Goal: Task Accomplishment & Management: Use online tool/utility

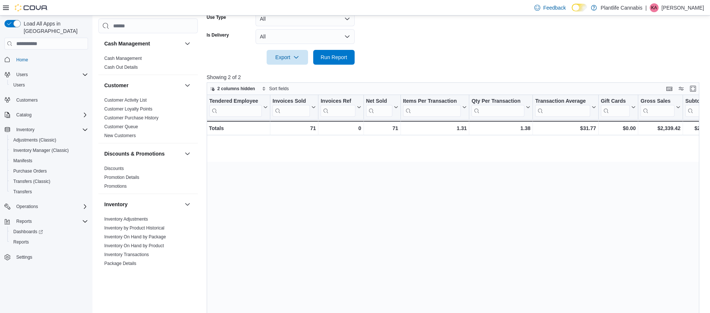
scroll to position [0, 620]
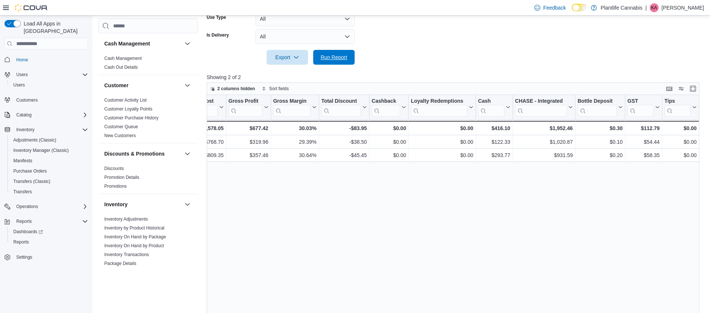
click at [323, 60] on span "Run Report" at bounding box center [334, 57] width 27 height 7
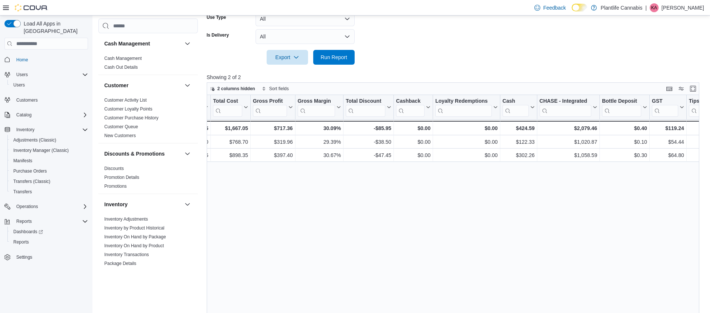
scroll to position [0, 596]
click at [331, 56] on span "Run Report" at bounding box center [334, 56] width 27 height 7
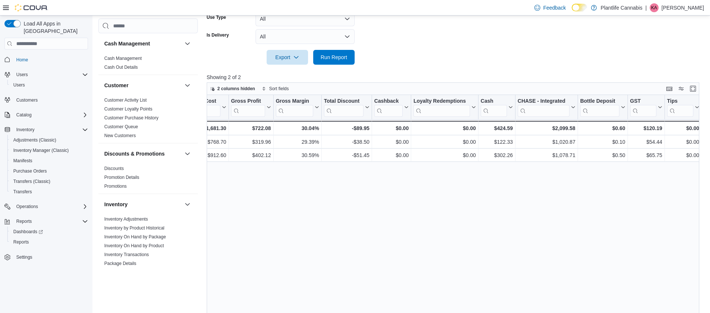
scroll to position [0, 620]
click at [559, 130] on div "$2,099.58" at bounding box center [544, 128] width 58 height 9
copy div "2,099.58"
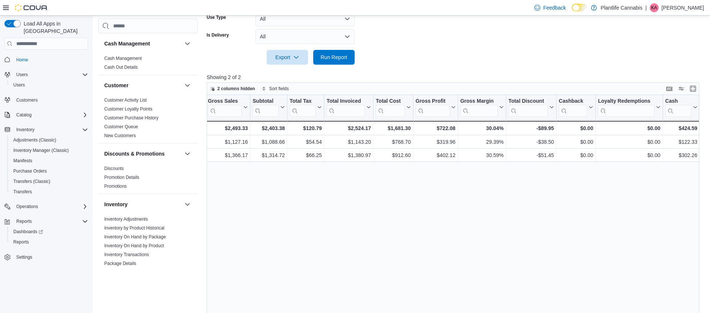
scroll to position [0, 425]
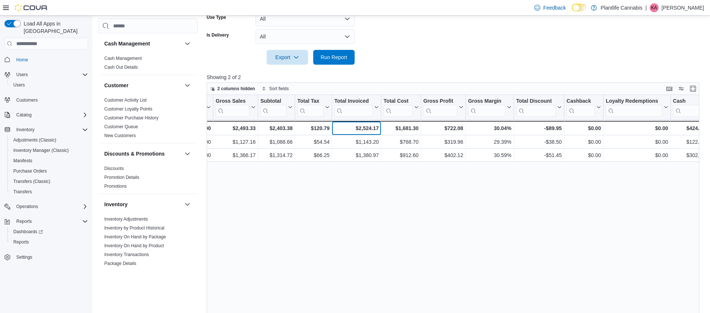
click at [365, 130] on div "$2,524.17" at bounding box center [356, 128] width 44 height 9
copy div "2,524.17"
click at [321, 180] on div "Tendered Employee Click to view column header actions Invoices Sold Click to vi…" at bounding box center [453, 214] width 493 height 238
click at [286, 128] on div "$2,403.38" at bounding box center [276, 128] width 32 height 9
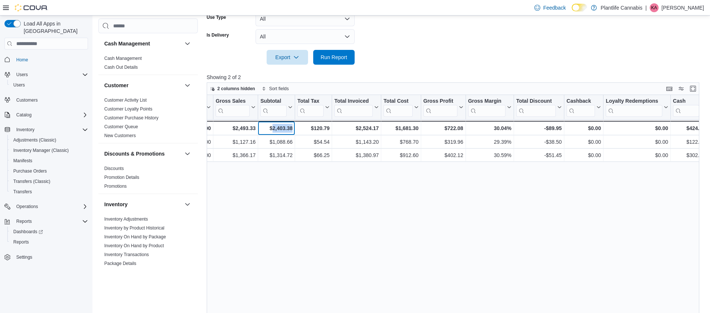
drag, startPoint x: 286, startPoint y: 128, endPoint x: 294, endPoint y: 125, distance: 8.1
click at [288, 127] on div "$2,403.38" at bounding box center [276, 128] width 32 height 9
copy div "2,403.38"
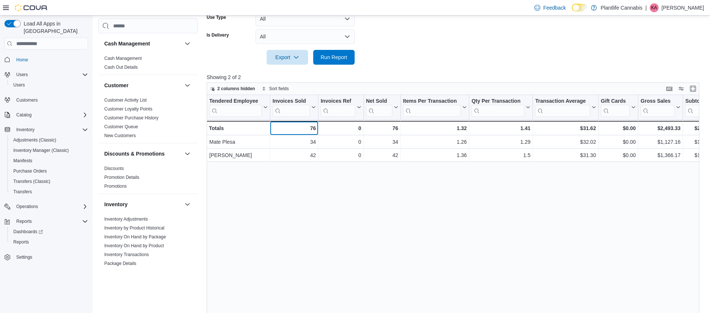
click at [316, 125] on div "76 - Invoices Sold, column 2, row 3" at bounding box center [294, 128] width 48 height 14
click at [593, 129] on div "$31.62" at bounding box center [565, 128] width 61 height 9
copy div "31.62"
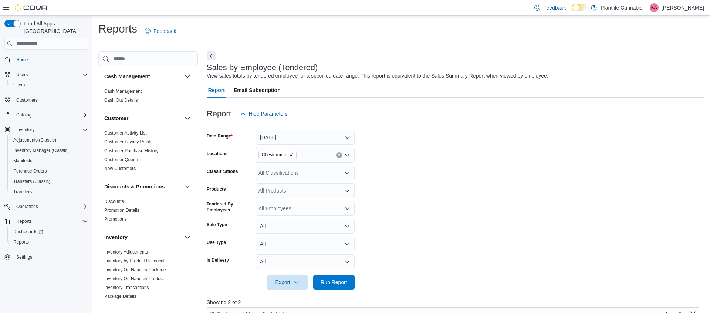
click at [314, 175] on div "All Classifications" at bounding box center [305, 173] width 99 height 15
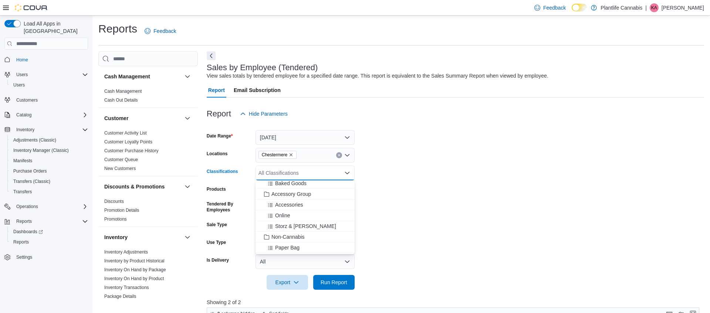
scroll to position [91, 0]
click at [290, 200] on span "Accessory Group" at bounding box center [292, 201] width 40 height 7
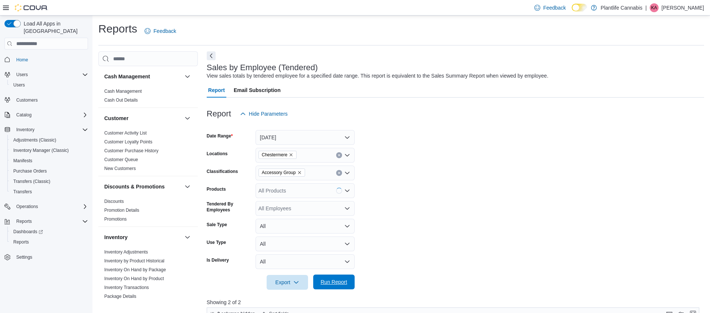
click at [338, 276] on span "Run Report" at bounding box center [334, 282] width 33 height 15
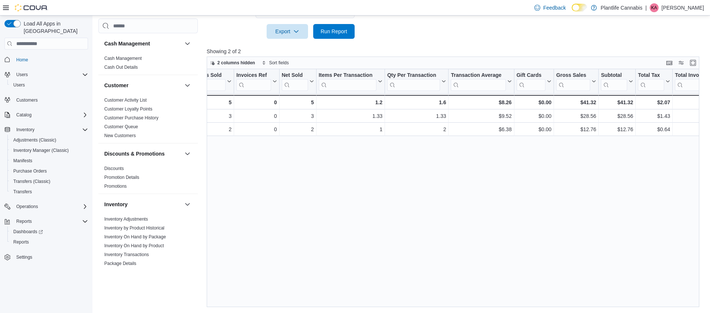
scroll to position [0, 84]
click at [625, 101] on div "$41.32" at bounding box center [618, 102] width 32 height 9
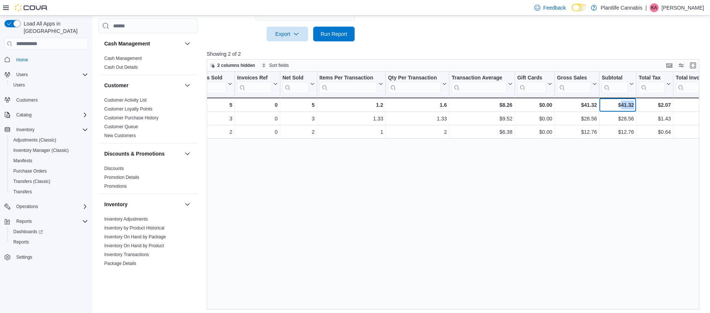
click at [625, 101] on div "$41.32" at bounding box center [618, 105] width 32 height 9
copy div "41.32"
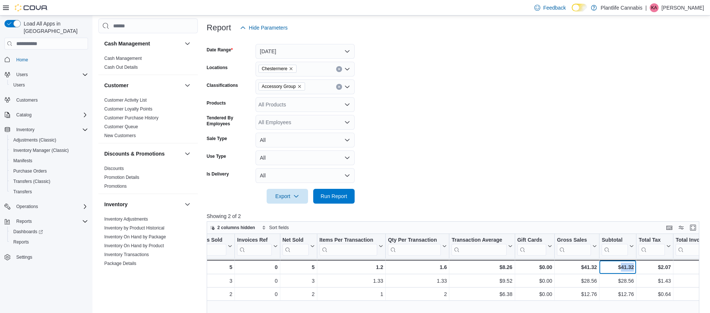
scroll to position [81, 0]
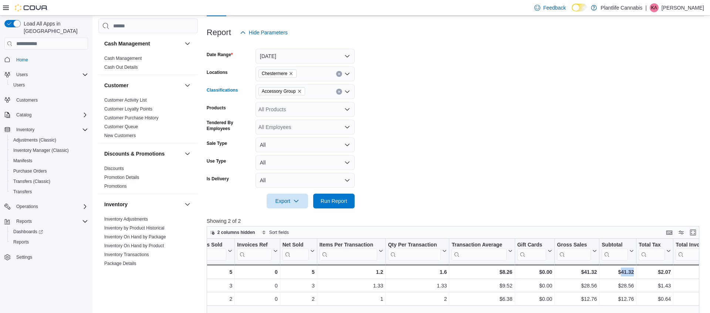
click at [337, 91] on button "Clear input" at bounding box center [339, 92] width 6 height 6
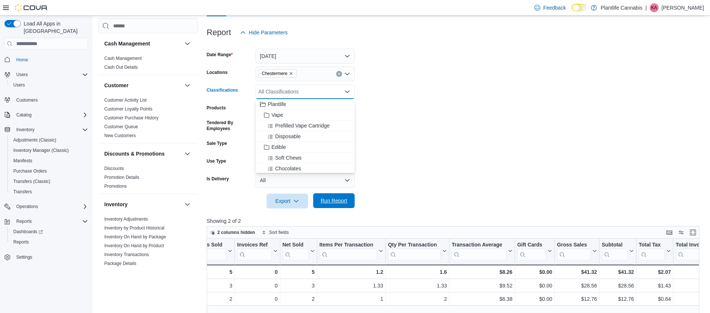
click at [327, 195] on span "Run Report" at bounding box center [334, 201] width 33 height 15
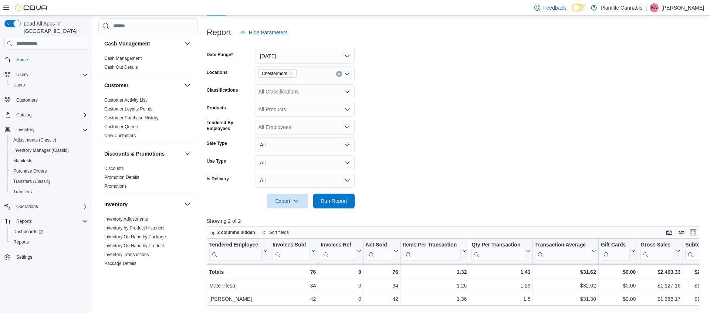
scroll to position [251, 0]
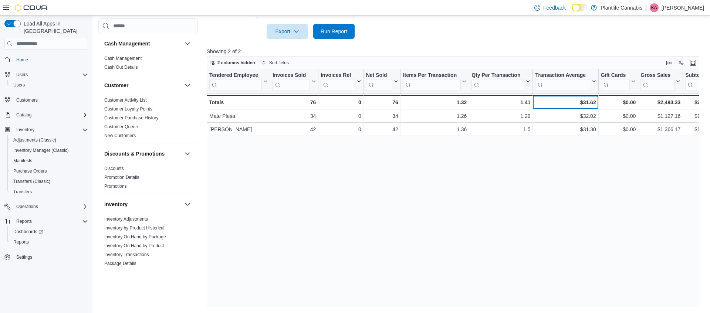
click at [591, 104] on div "$31.62" at bounding box center [565, 102] width 61 height 9
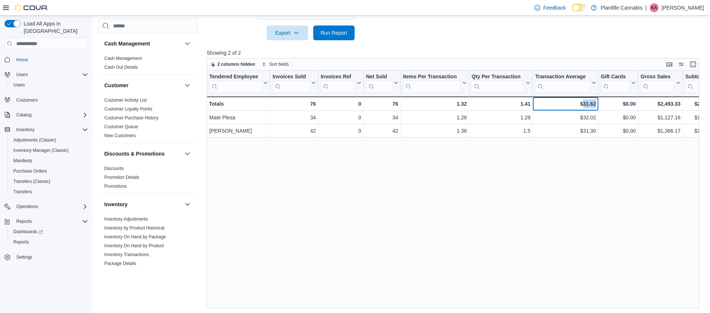
click at [591, 103] on div "$31.62" at bounding box center [565, 104] width 61 height 9
copy div "31.62"
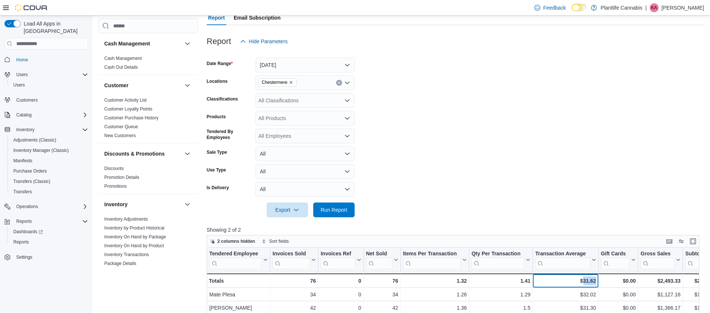
scroll to position [0, 0]
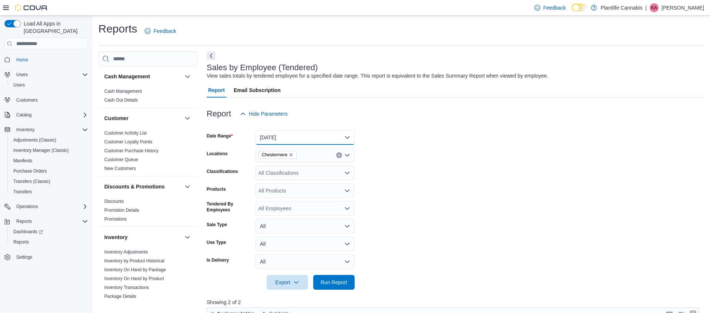
drag, startPoint x: 295, startPoint y: 138, endPoint x: 291, endPoint y: 136, distance: 4.0
click at [293, 135] on button "[DATE]" at bounding box center [305, 137] width 99 height 15
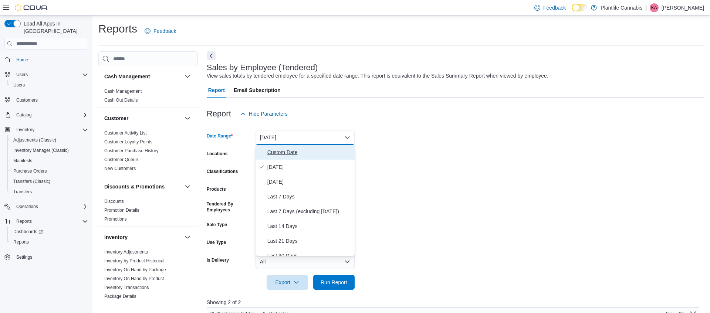
click at [293, 155] on span "Custom Date" at bounding box center [310, 152] width 84 height 9
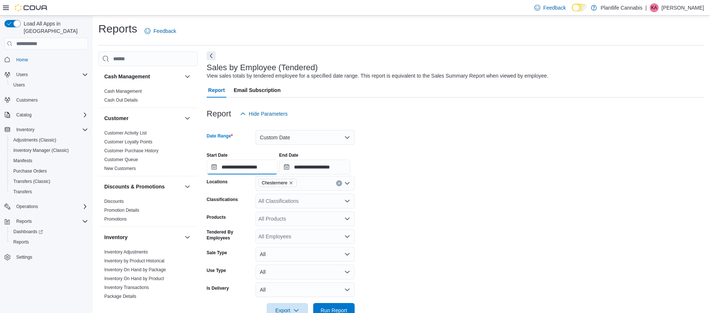
click at [266, 165] on input "**********" at bounding box center [242, 167] width 71 height 15
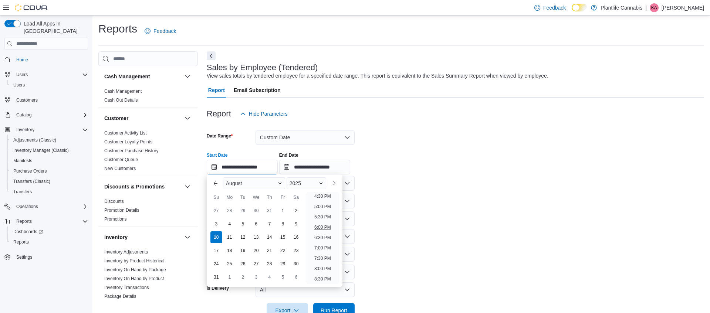
scroll to position [344, 0]
drag, startPoint x: 324, startPoint y: 228, endPoint x: 325, endPoint y: 179, distance: 48.5
click at [324, 228] on li "6:00 PM" at bounding box center [323, 227] width 23 height 9
type input "**********"
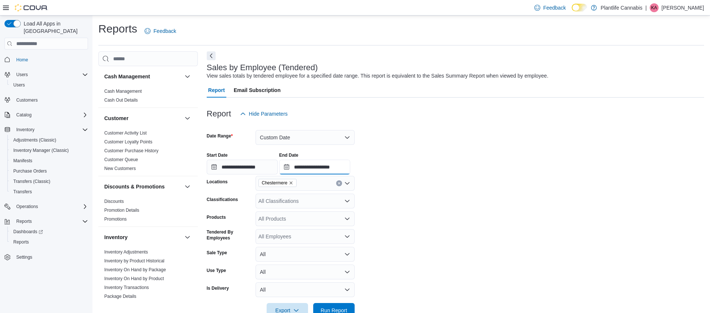
drag, startPoint x: 331, startPoint y: 172, endPoint x: 336, endPoint y: 170, distance: 5.5
click at [334, 171] on input "**********" at bounding box center [314, 167] width 71 height 15
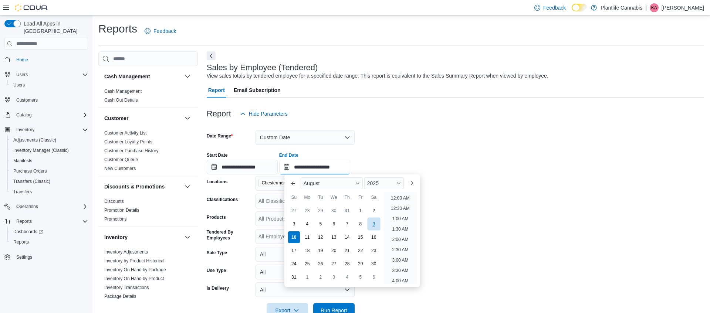
scroll to position [407, 0]
click at [397, 247] on li "10:00 PM" at bounding box center [400, 247] width 25 height 9
type input "**********"
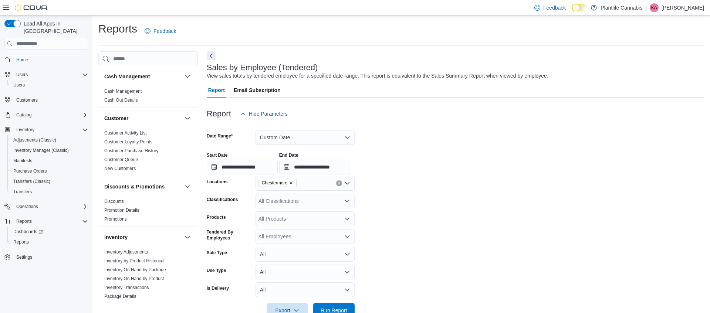
drag, startPoint x: 348, startPoint y: 307, endPoint x: 354, endPoint y: 303, distance: 7.5
click at [349, 307] on span "Run Report" at bounding box center [334, 310] width 33 height 15
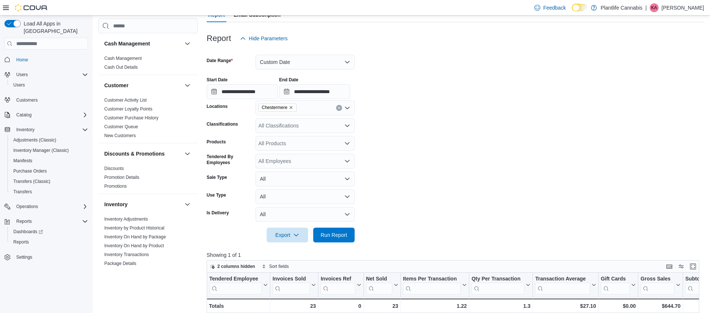
scroll to position [65, 0]
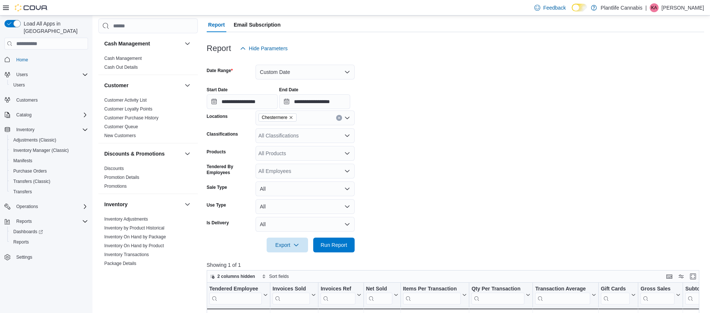
drag, startPoint x: 294, startPoint y: 63, endPoint x: 296, endPoint y: 69, distance: 6.6
click at [295, 63] on div at bounding box center [456, 60] width 498 height 9
click at [296, 70] on button "Custom Date" at bounding box center [305, 72] width 99 height 15
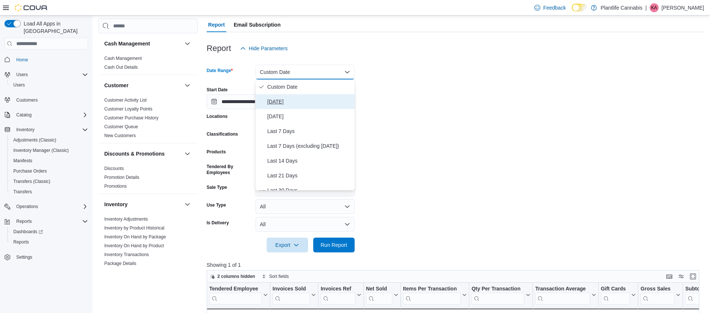
click at [281, 96] on button "[DATE]" at bounding box center [305, 101] width 99 height 15
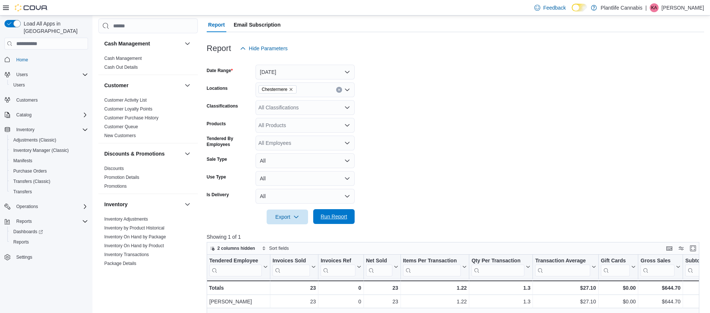
click at [327, 216] on span "Run Report" at bounding box center [334, 216] width 27 height 7
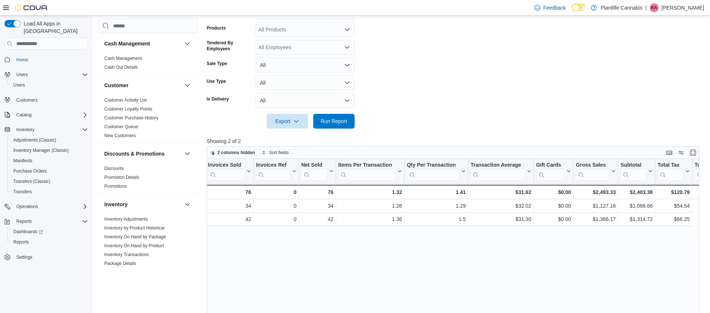
scroll to position [0, 76]
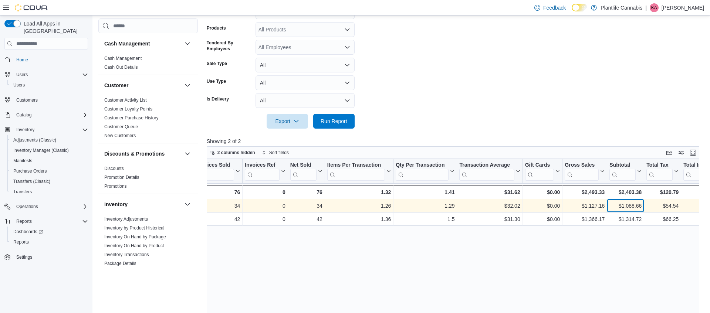
click at [636, 206] on div "$1,088.66" at bounding box center [626, 206] width 32 height 9
copy div "1,088.66"
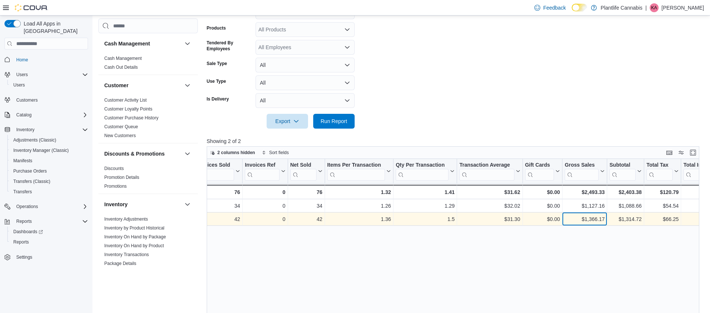
click at [576, 223] on div "$1,366.17" at bounding box center [585, 219] width 40 height 9
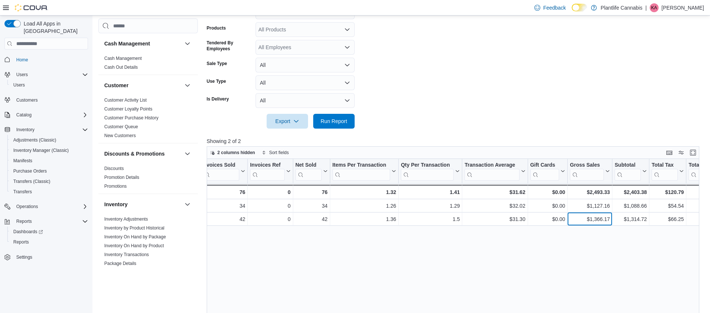
scroll to position [0, 79]
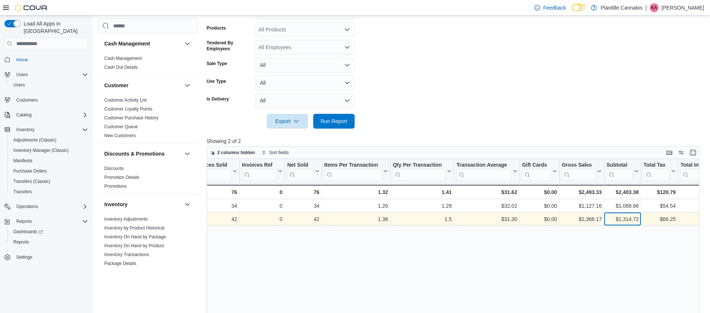
click at [633, 217] on div "$1,314.72" at bounding box center [623, 219] width 32 height 9
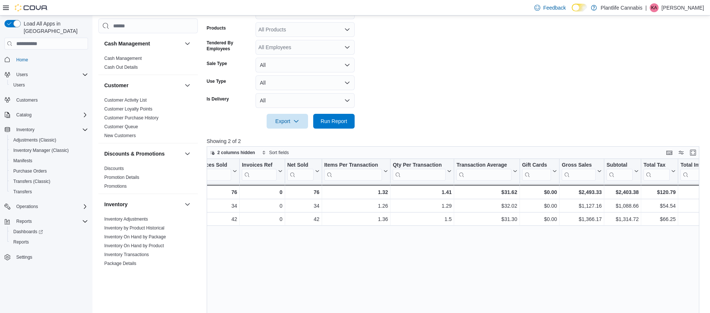
click at [635, 231] on div "Tendered Employee Click to view column header actions Invoices Sold Click to vi…" at bounding box center [453, 278] width 493 height 238
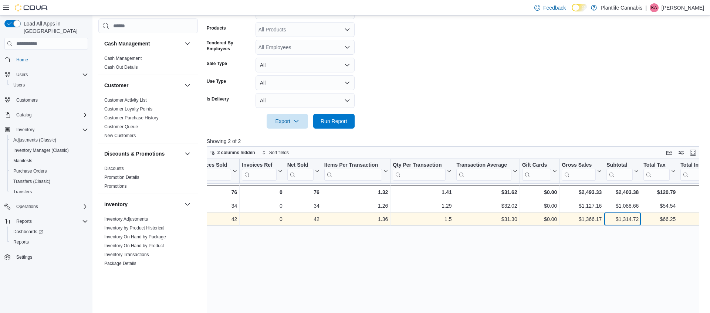
click at [628, 218] on div "$1,314.72" at bounding box center [623, 219] width 32 height 9
copy div "1,314.72"
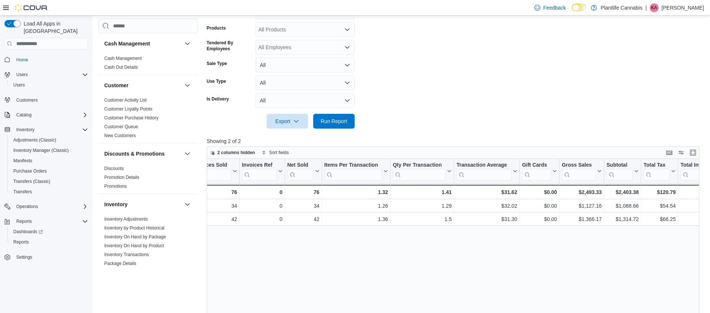
click at [595, 246] on div "Tendered Employee Click to view column header actions Invoices Sold Click to vi…" at bounding box center [453, 278] width 493 height 238
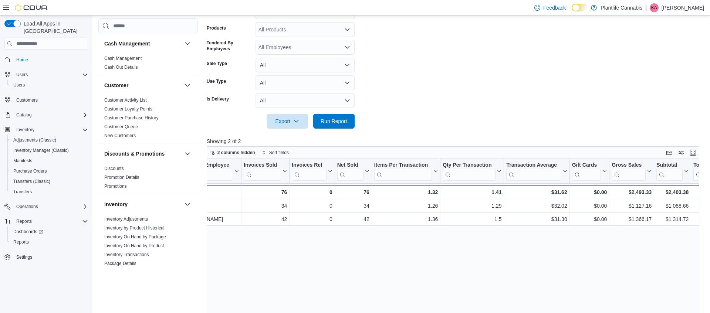
scroll to position [0, 0]
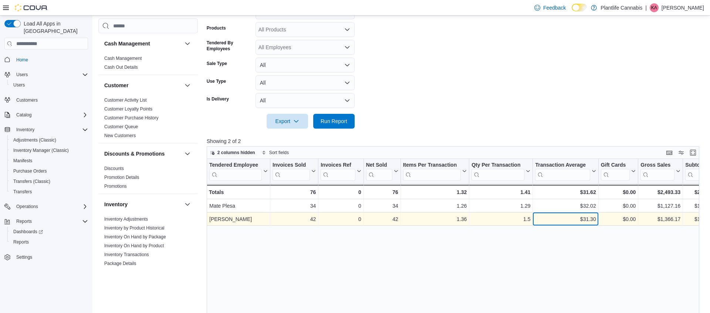
click at [591, 221] on div "$31.30" at bounding box center [565, 219] width 61 height 9
copy div "31.30"
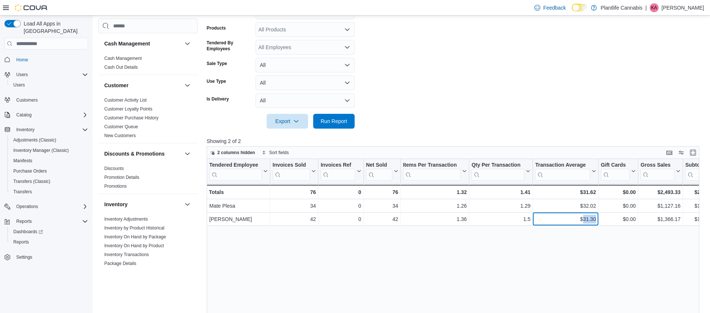
scroll to position [129, 0]
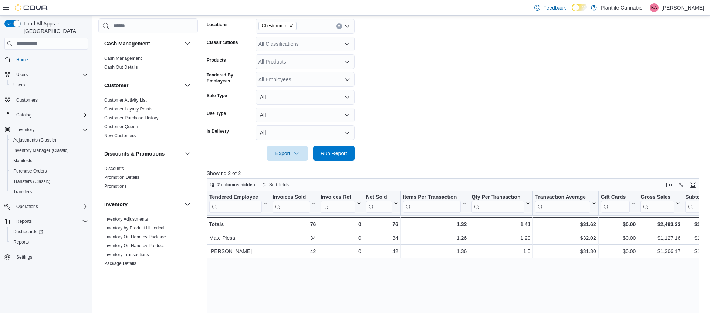
click at [285, 38] on div "All Classifications" at bounding box center [305, 44] width 99 height 15
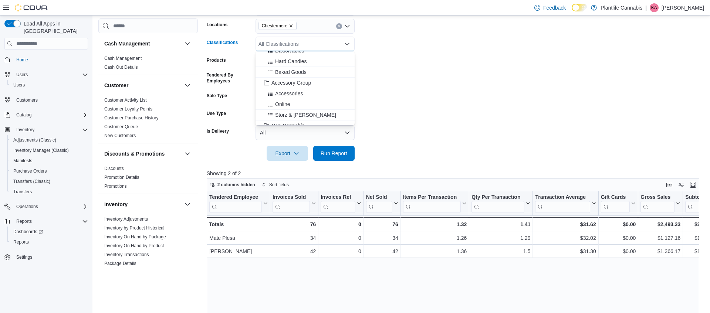
scroll to position [81, 0]
click at [300, 83] on span "Accessory Group" at bounding box center [292, 83] width 40 height 7
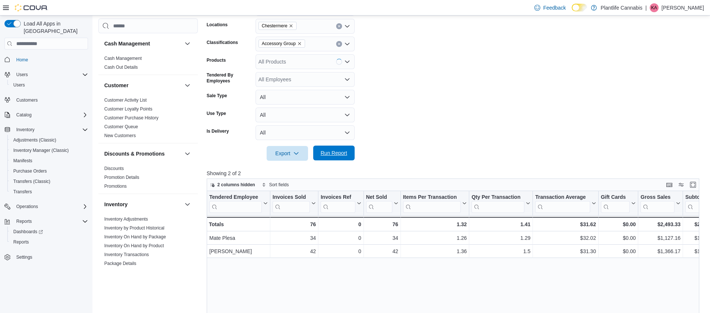
drag, startPoint x: 334, startPoint y: 153, endPoint x: 354, endPoint y: 158, distance: 21.0
click at [336, 152] on span "Run Report" at bounding box center [334, 152] width 27 height 7
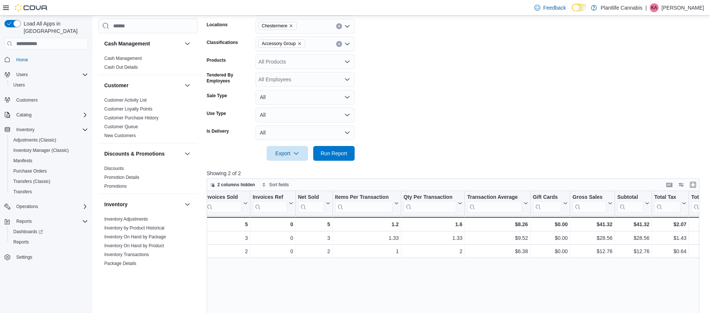
scroll to position [0, 70]
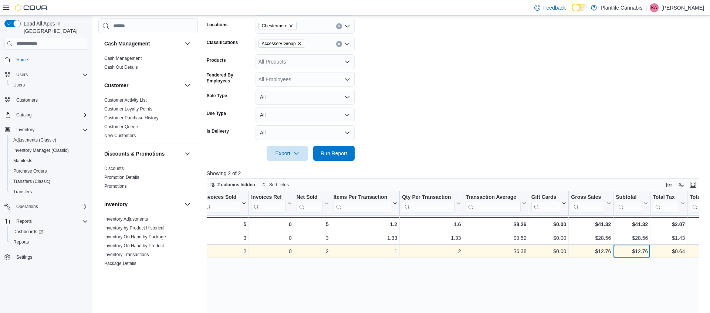
click at [646, 254] on div "$12.76" at bounding box center [632, 252] width 32 height 9
click at [647, 254] on div "$12.76" at bounding box center [632, 252] width 32 height 9
click at [642, 252] on div "$12.76" at bounding box center [632, 252] width 32 height 9
copy div "12.76"
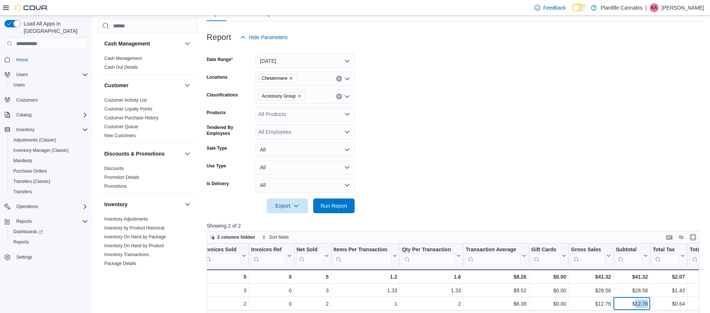
scroll to position [67, 0]
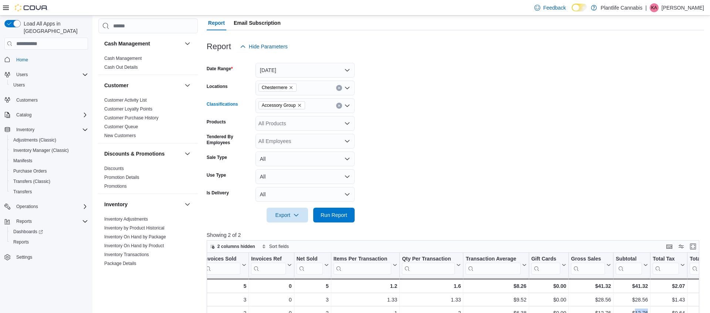
click at [337, 104] on button "Clear input" at bounding box center [339, 106] width 6 height 6
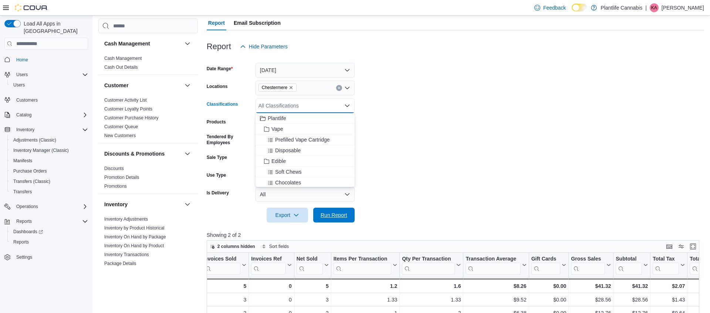
click at [342, 216] on span "Run Report" at bounding box center [334, 215] width 27 height 7
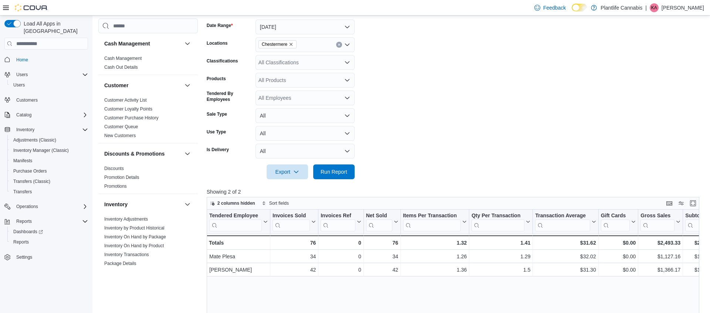
scroll to position [122, 0]
